Goal: Information Seeking & Learning: Learn about a topic

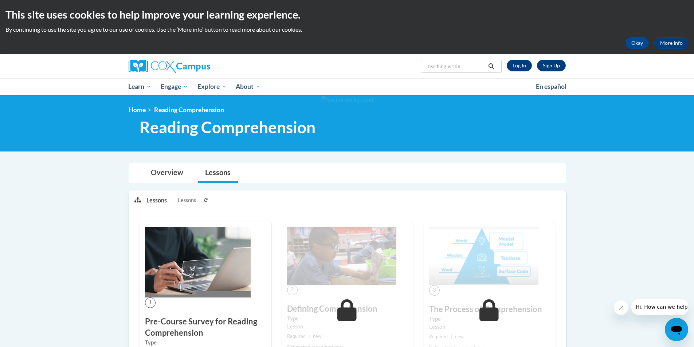
type input "teaching writing"
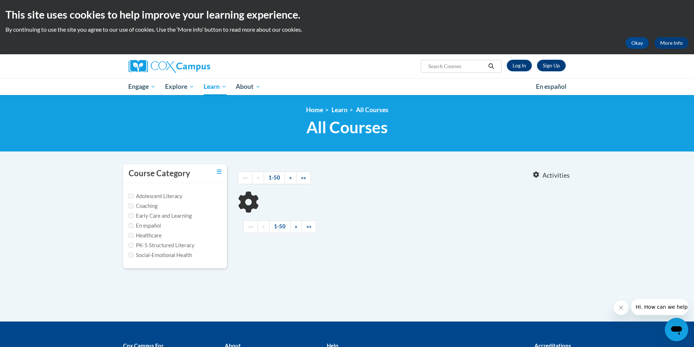
type input "teaching writing"
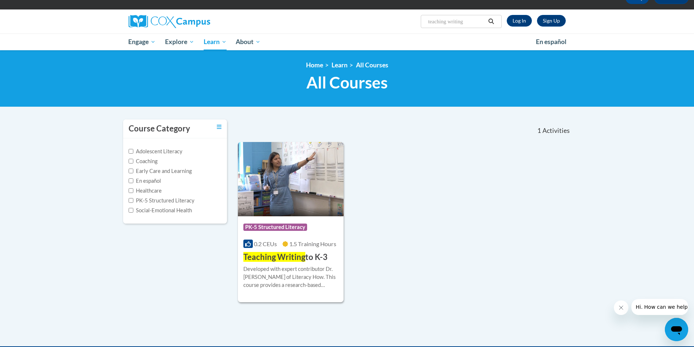
scroll to position [73, 0]
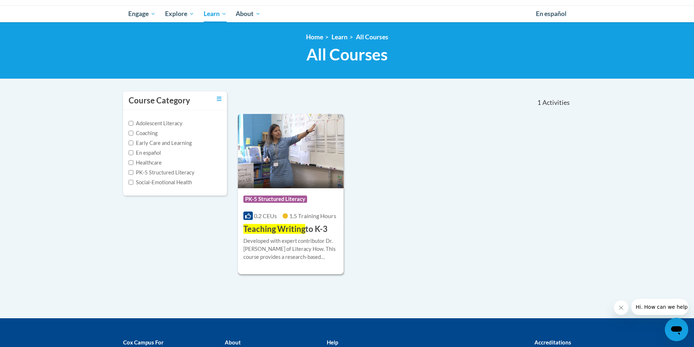
click at [298, 219] on span "1.5 Training Hours" at bounding box center [312, 215] width 47 height 7
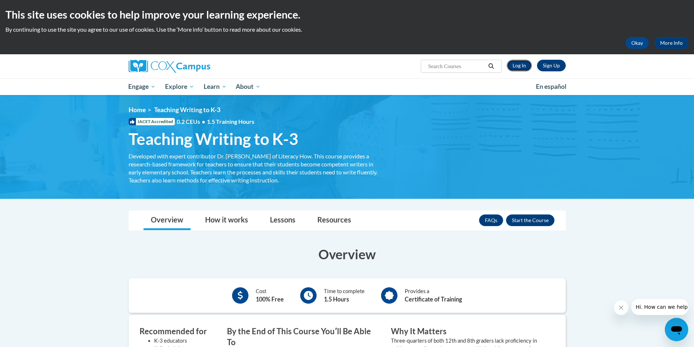
click at [523, 69] on link "Log In" at bounding box center [519, 66] width 25 height 12
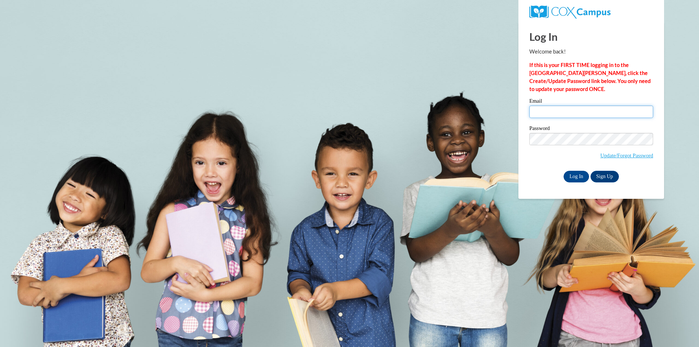
type input "april.wiggins@rusd.org"
click at [547, 112] on input "april.wiggins@rusd.org" at bounding box center [591, 112] width 124 height 12
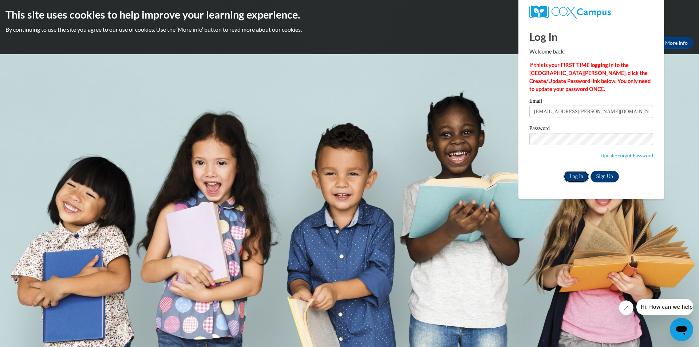
click at [572, 180] on input "Log In" at bounding box center [576, 177] width 25 height 12
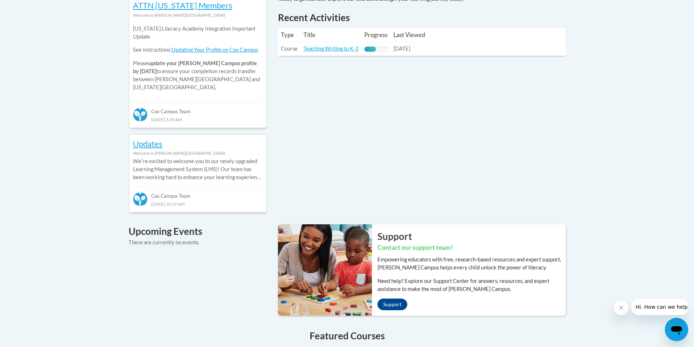
scroll to position [218, 0]
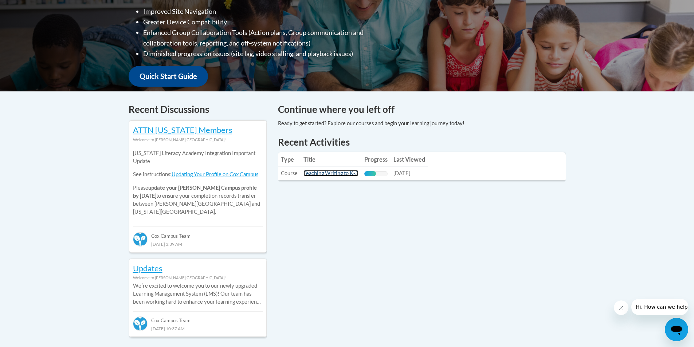
click at [343, 174] on link "Teaching Writing to K-3" at bounding box center [330, 173] width 55 height 6
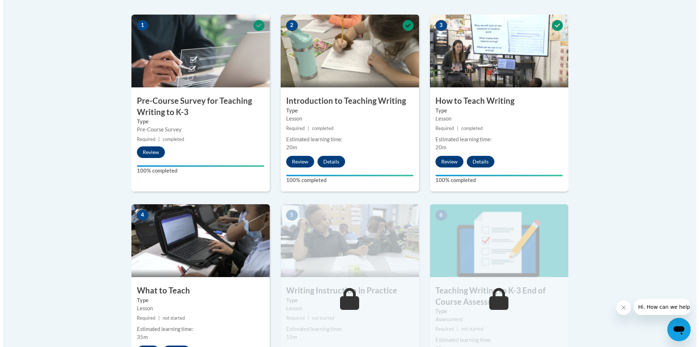
scroll to position [364, 0]
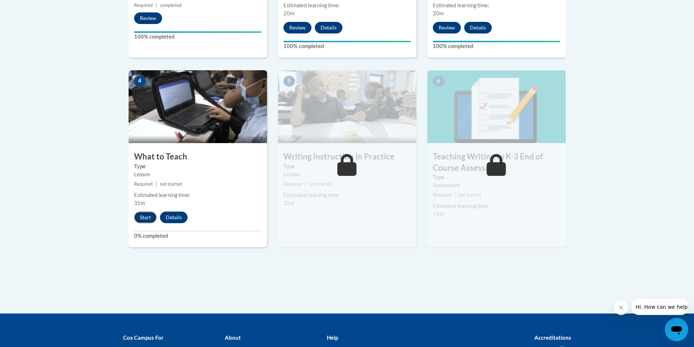
click at [148, 217] on button "Start" at bounding box center [145, 218] width 23 height 12
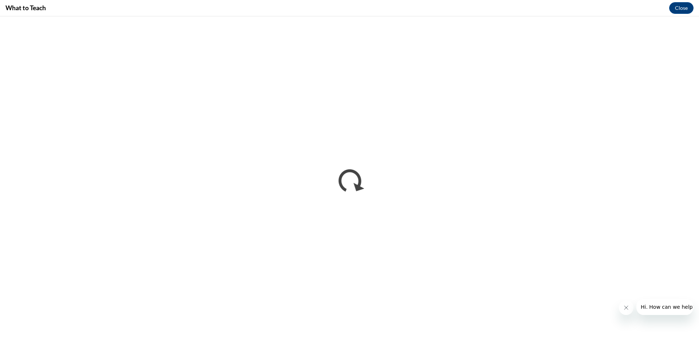
scroll to position [0, 0]
